Goal: Task Accomplishment & Management: Use online tool/utility

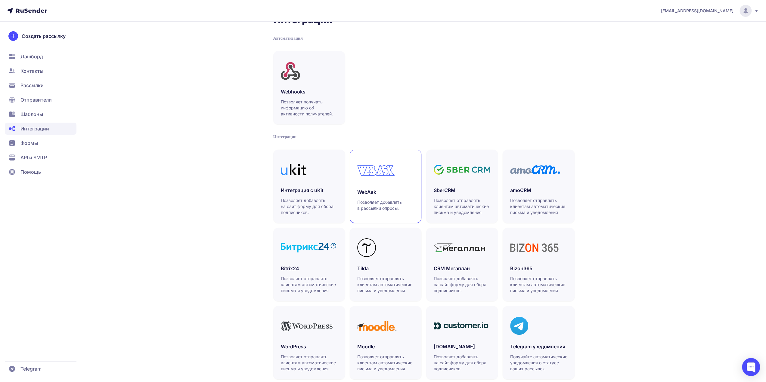
scroll to position [31, 0]
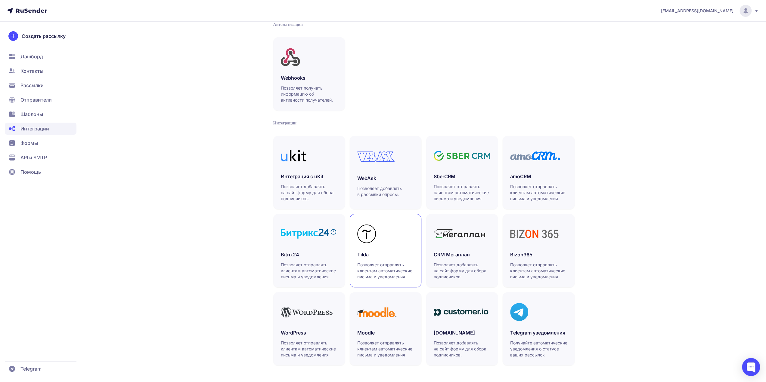
click at [375, 243] on icon at bounding box center [366, 234] width 19 height 19
click at [40, 147] on span "Формы" at bounding box center [41, 143] width 72 height 12
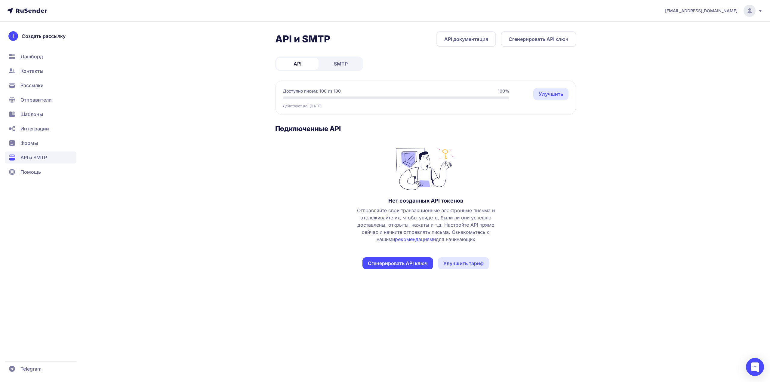
click at [341, 59] on link "SMTP" at bounding box center [341, 64] width 42 height 12
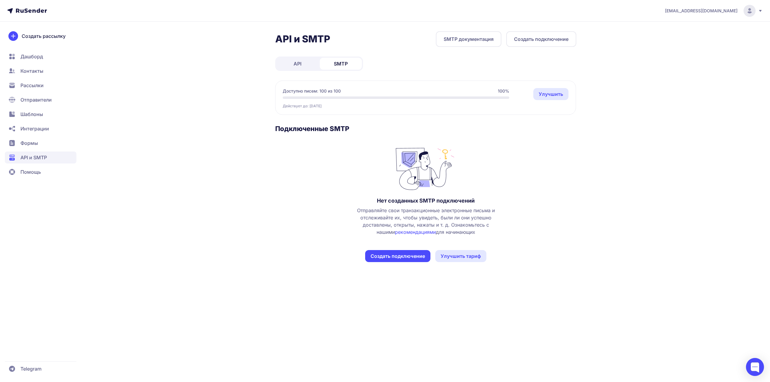
click at [406, 256] on button "Создать подключение" at bounding box center [397, 256] width 65 height 12
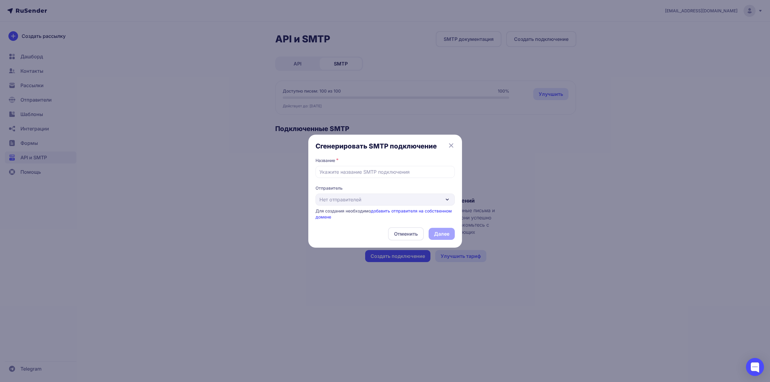
drag, startPoint x: 387, startPoint y: 205, endPoint x: 385, endPoint y: 202, distance: 3.6
click at [387, 205] on div "Отправитель Нет отправителей Для создания необходимо добавить отправителя на со…" at bounding box center [385, 202] width 139 height 35
click at [384, 174] on input "text" at bounding box center [385, 172] width 139 height 12
click at [393, 210] on link "добавить отправителя на собственном домене" at bounding box center [384, 213] width 136 height 11
